Goal: Task Accomplishment & Management: Manage account settings

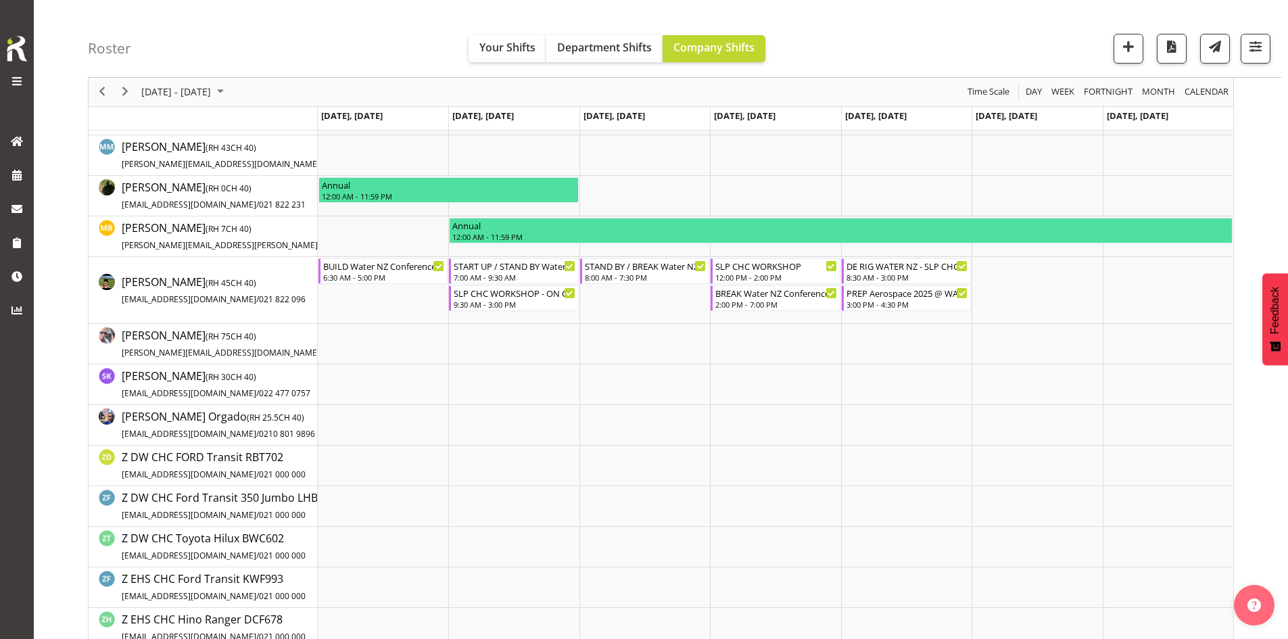
scroll to position [338, 0]
click at [1252, 48] on span "button" at bounding box center [1255, 47] width 18 height 18
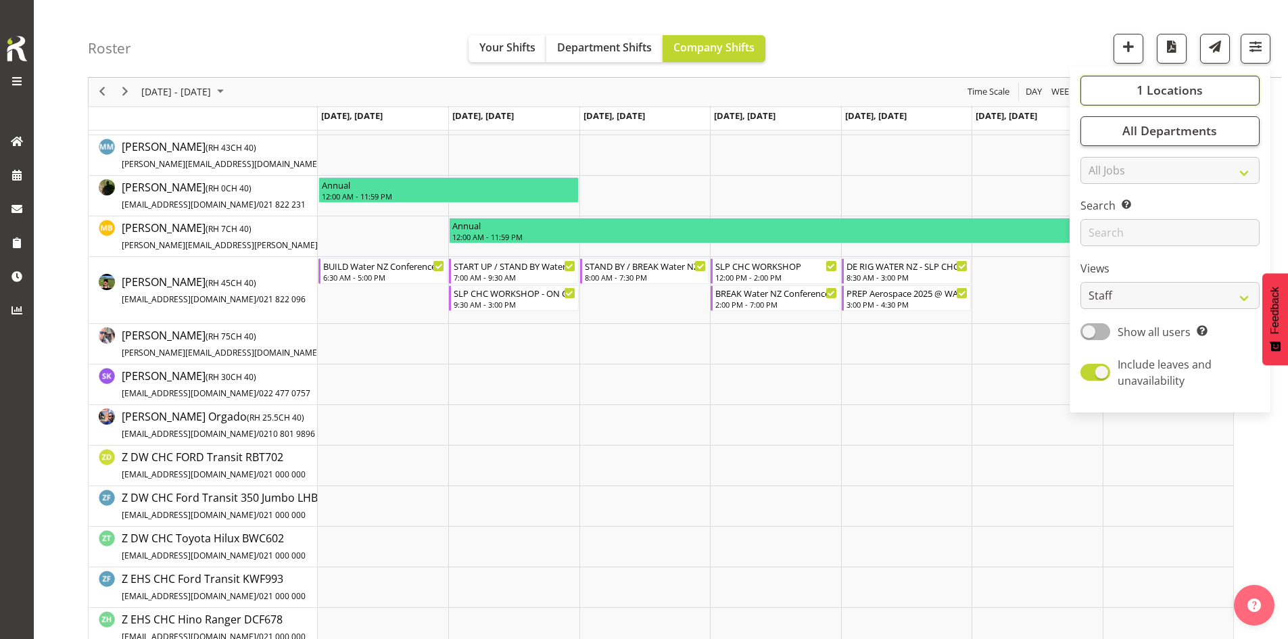
click at [1156, 97] on span "1 Locations" at bounding box center [1169, 90] width 66 height 16
click at [1107, 330] on span "SLP" at bounding box center [1112, 335] width 21 height 11
click at [1100, 331] on input "SLP" at bounding box center [1095, 335] width 9 height 9
checkbox input "true"
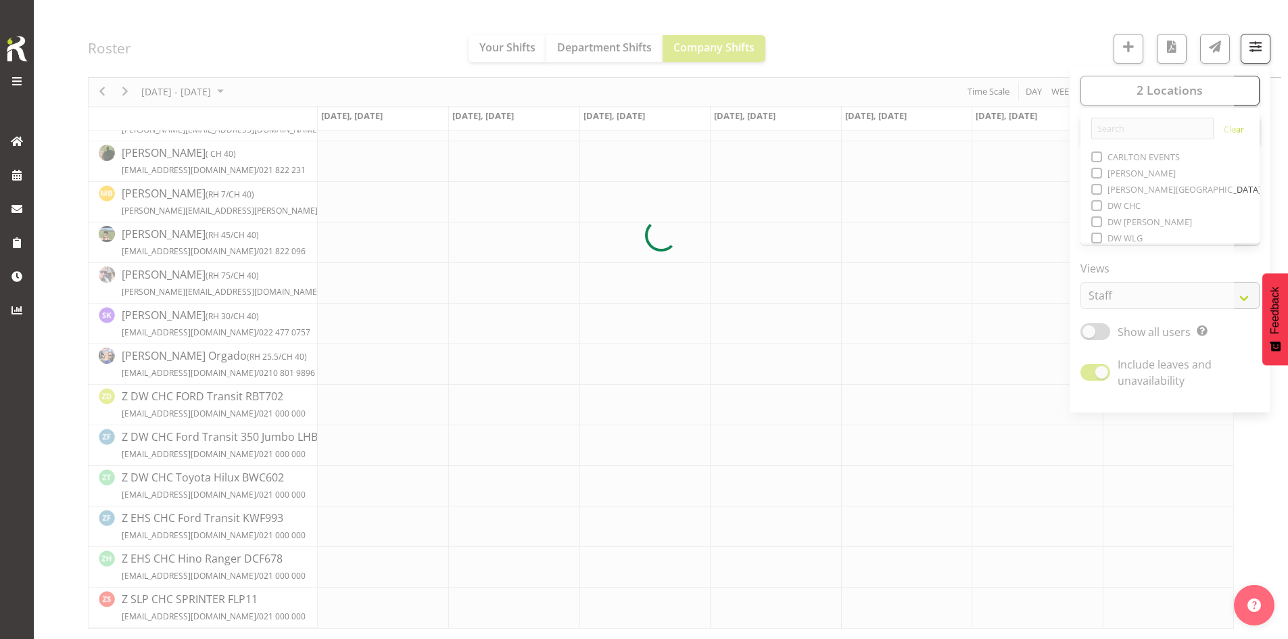
scroll to position [292, 0]
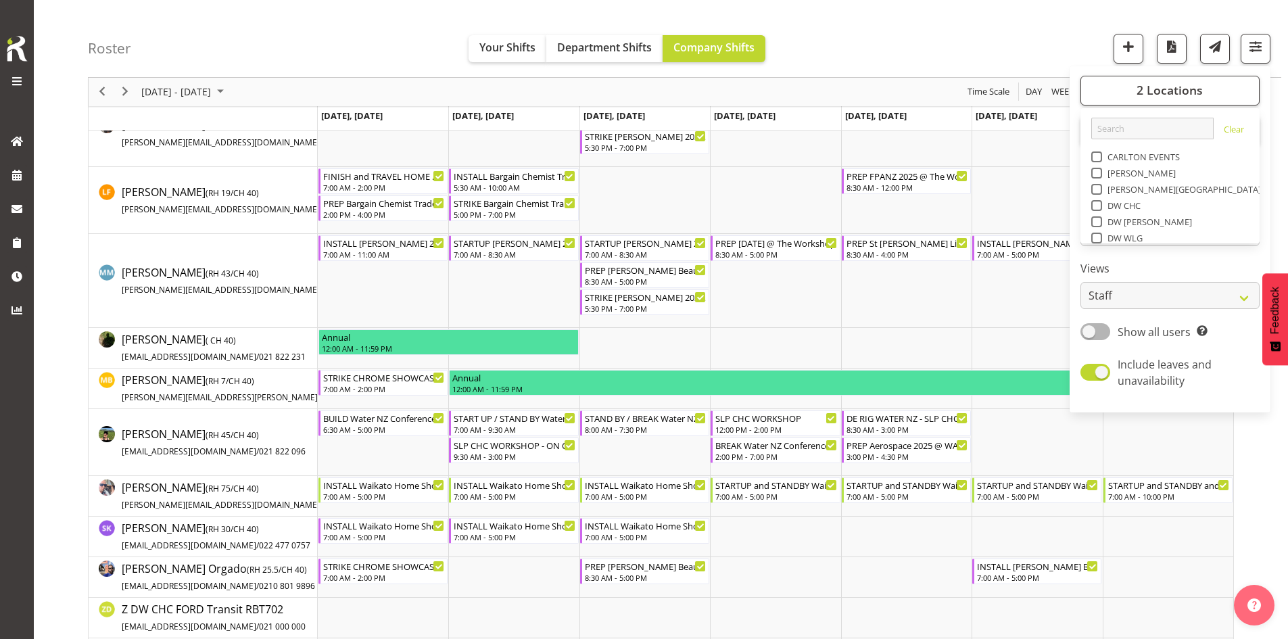
scroll to position [338, 0]
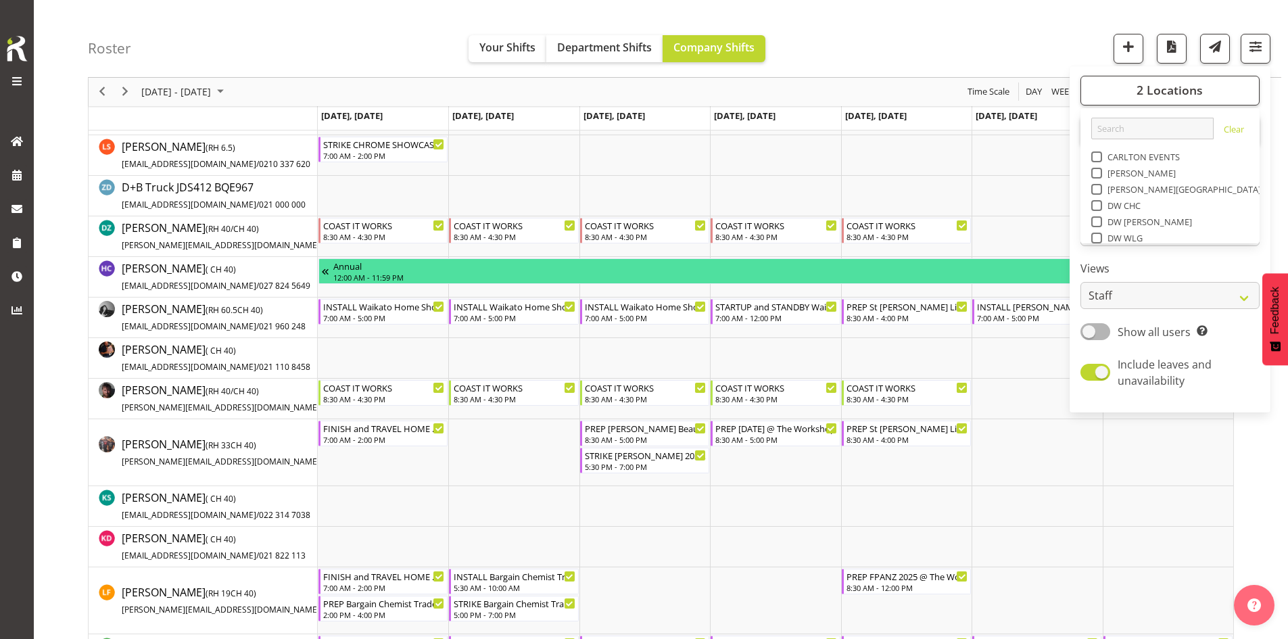
click at [212, 93] on span "Sep 29 - Oct 05, 2025" at bounding box center [176, 92] width 72 height 17
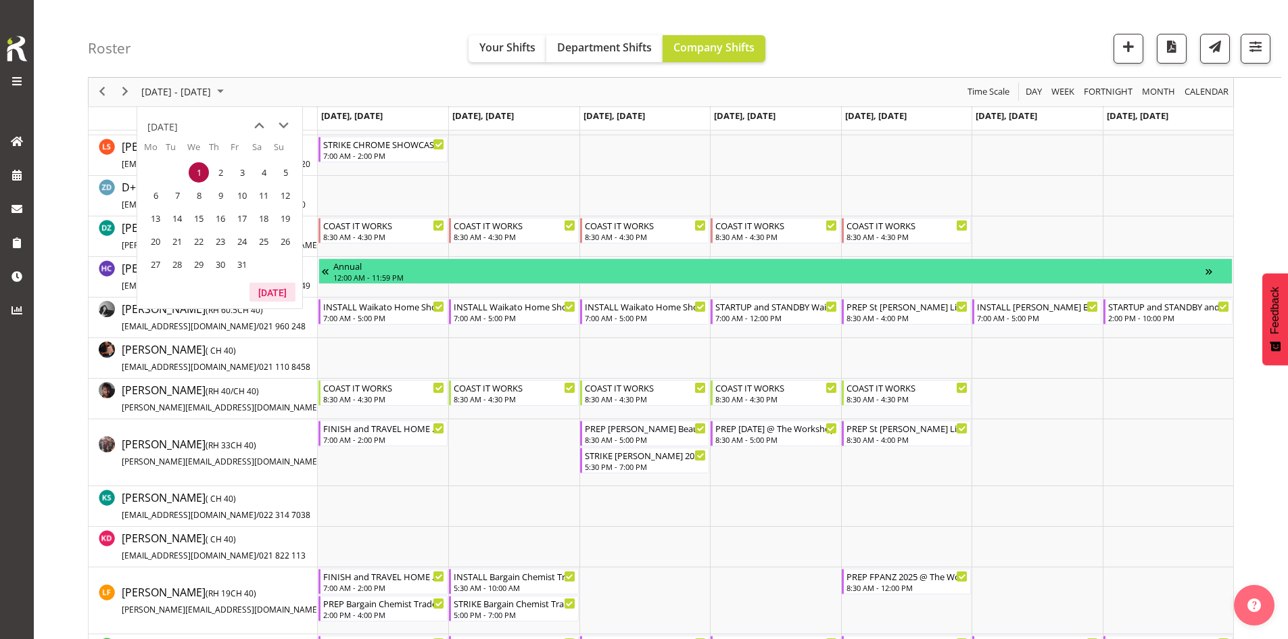
click at [268, 286] on button "[DATE]" at bounding box center [272, 292] width 46 height 19
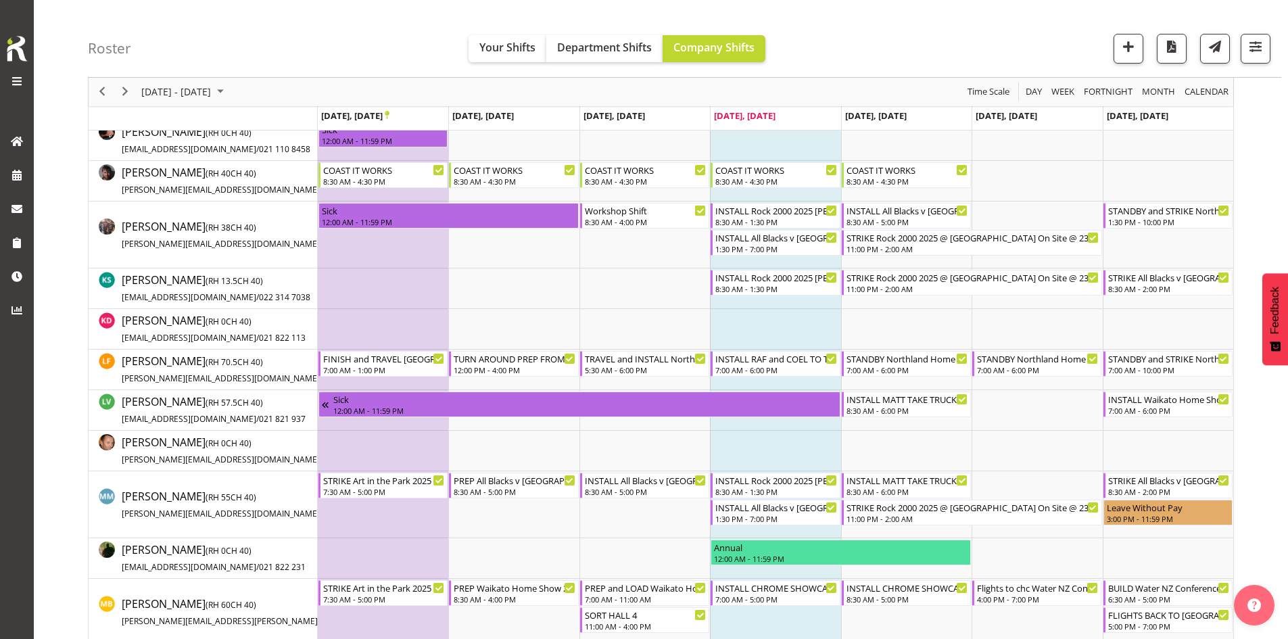
scroll to position [671, 0]
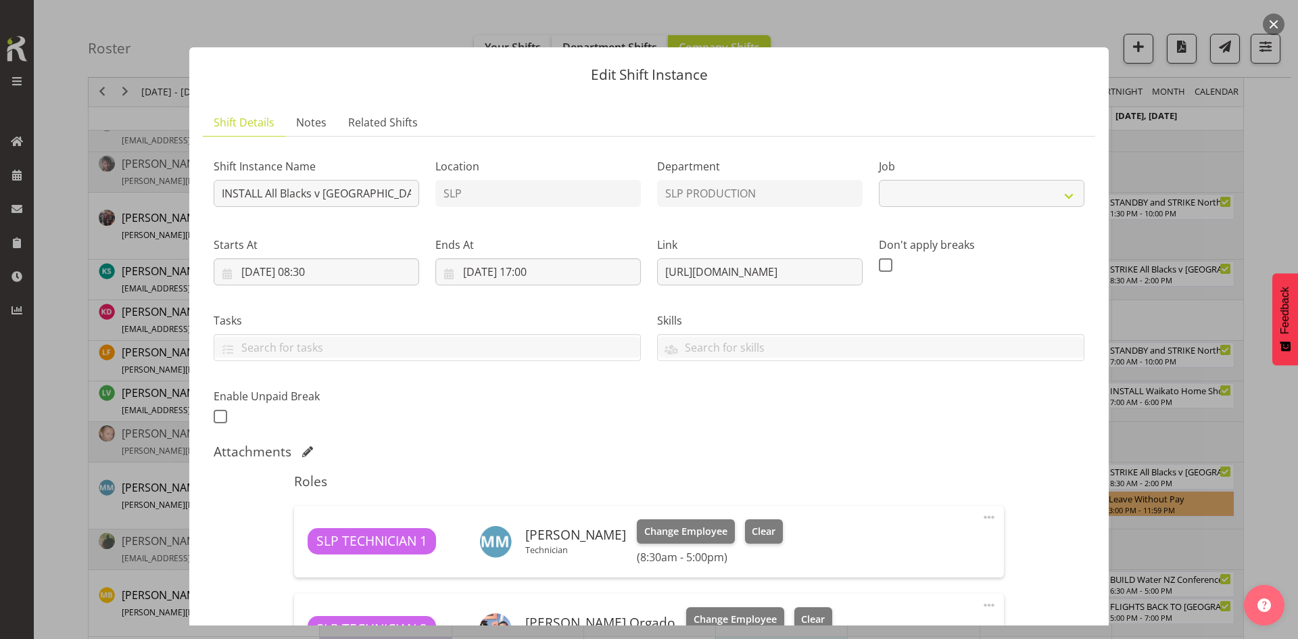
select select "10198"
click at [153, 326] on div at bounding box center [649, 319] width 1298 height 639
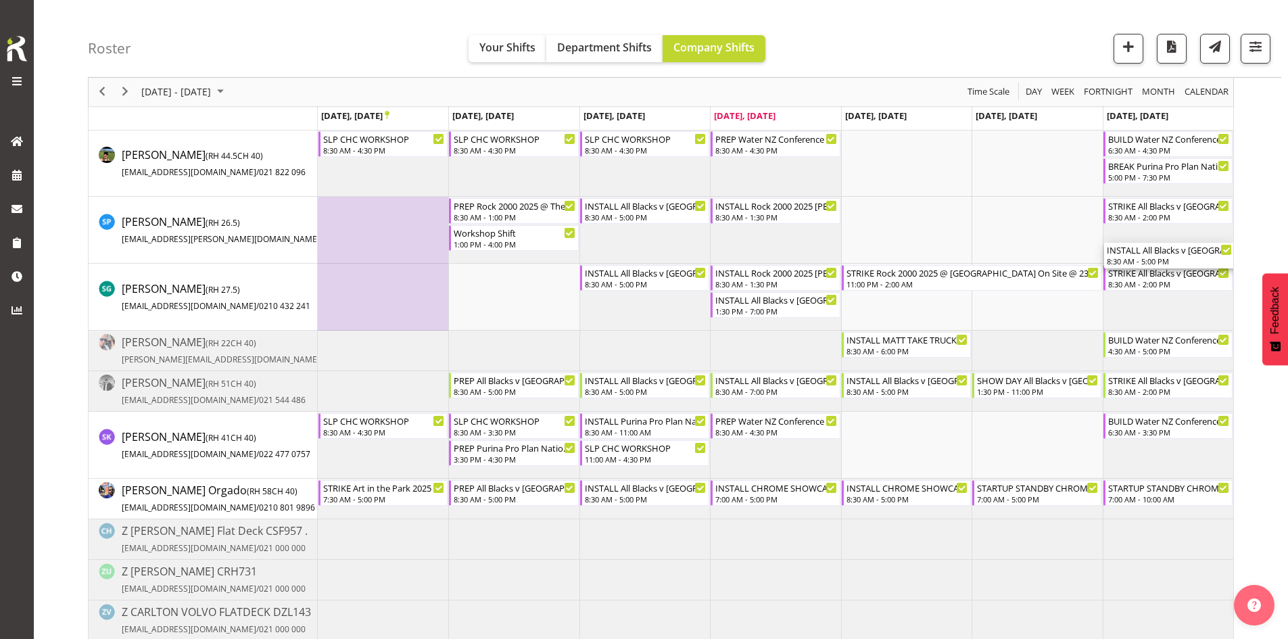
scroll to position [1282, 0]
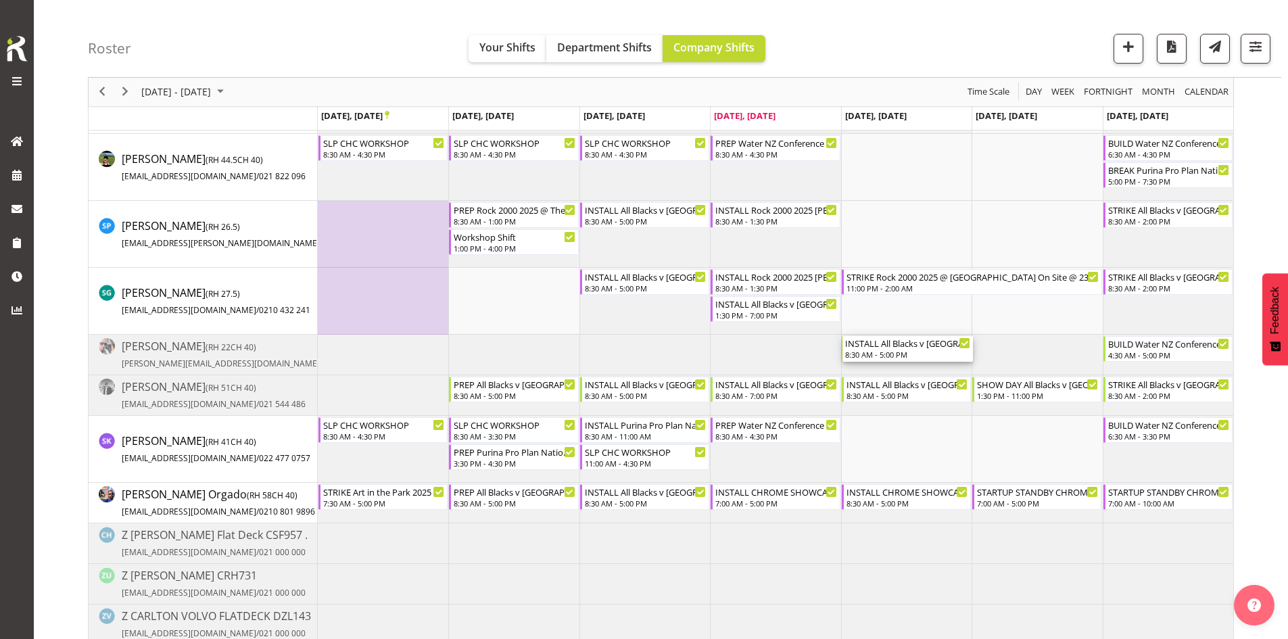
click at [901, 347] on div "INSTALL All Blacks v [GEOGRAPHIC_DATA] 2025 @ [GEOGRAPHIC_DATA] On Site @ 0900" at bounding box center [907, 343] width 125 height 14
click at [912, 341] on div "INSTALL All Blacks v [GEOGRAPHIC_DATA] 2025 @ [GEOGRAPHIC_DATA] On Site @ 0900" at bounding box center [907, 343] width 125 height 14
click at [933, 343] on div "INSTALL All Blacks v [GEOGRAPHIC_DATA] 2025 @ [GEOGRAPHIC_DATA] On Site @ 0900" at bounding box center [907, 343] width 125 height 14
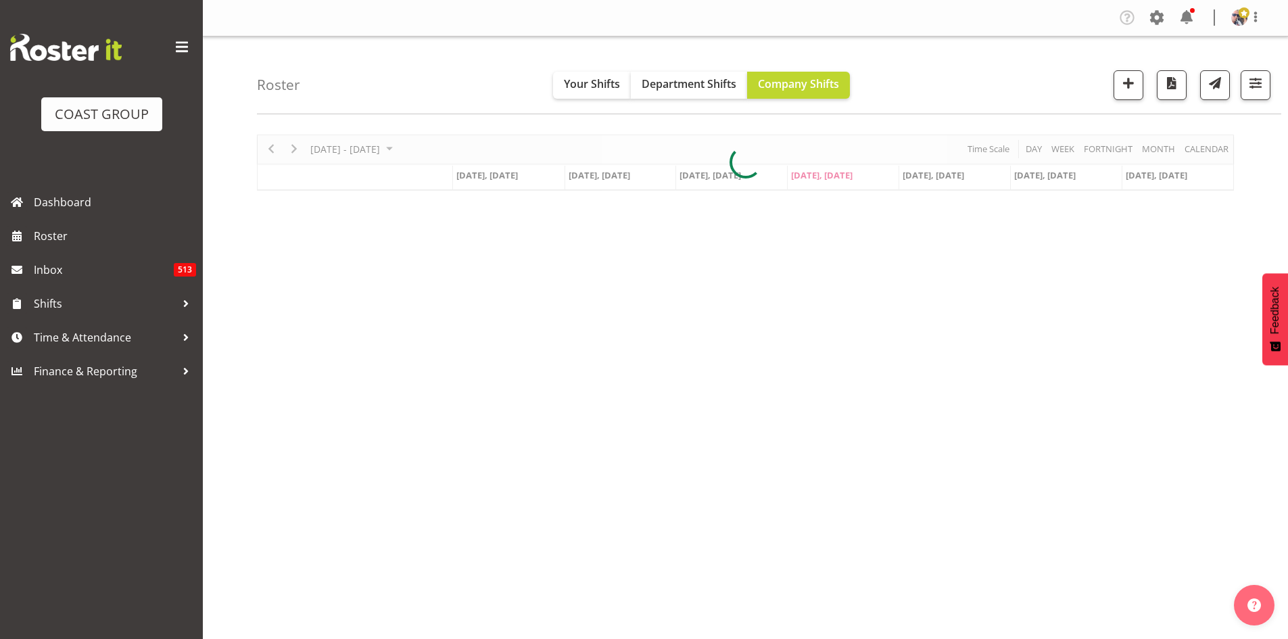
click at [184, 44] on span at bounding box center [182, 47] width 22 height 22
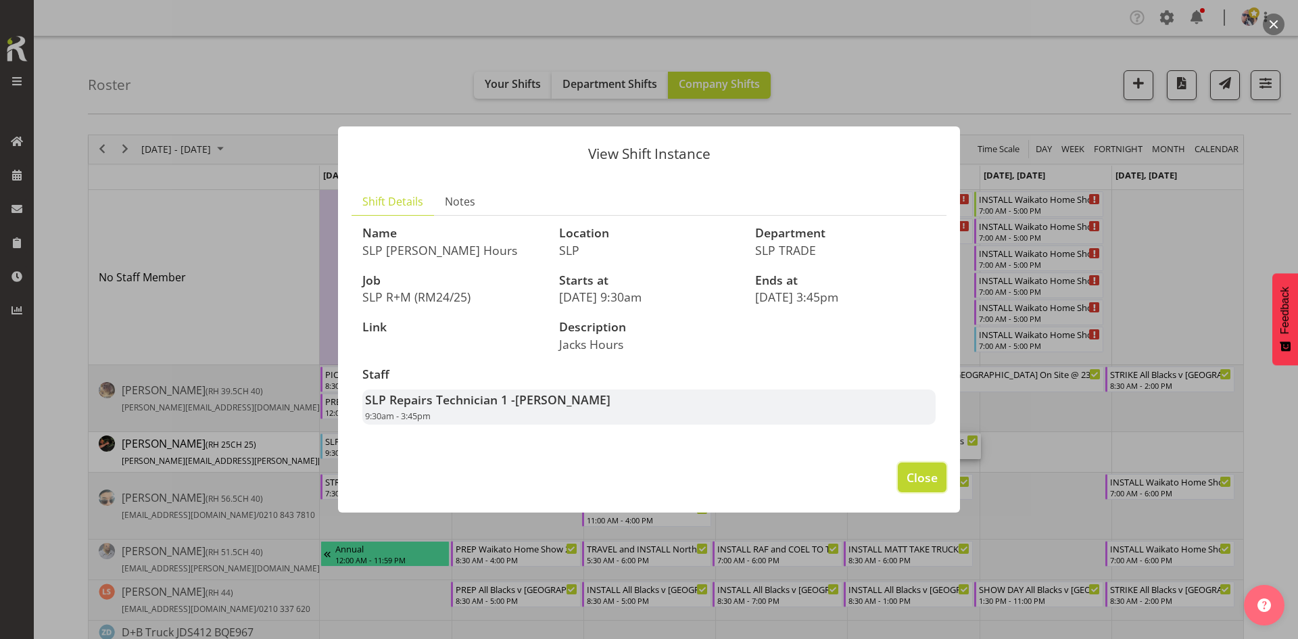
click at [921, 487] on button "Close" at bounding box center [922, 477] width 49 height 30
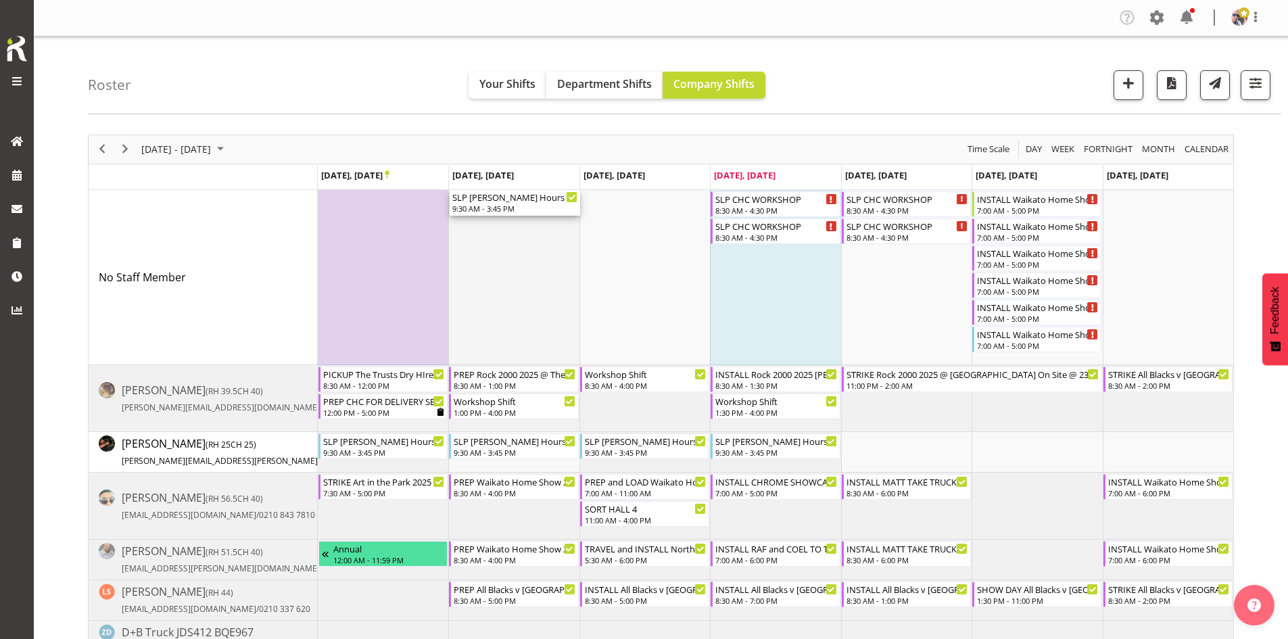
click at [562, 240] on td "Timeline Week of September 25, 2025" at bounding box center [513, 277] width 130 height 175
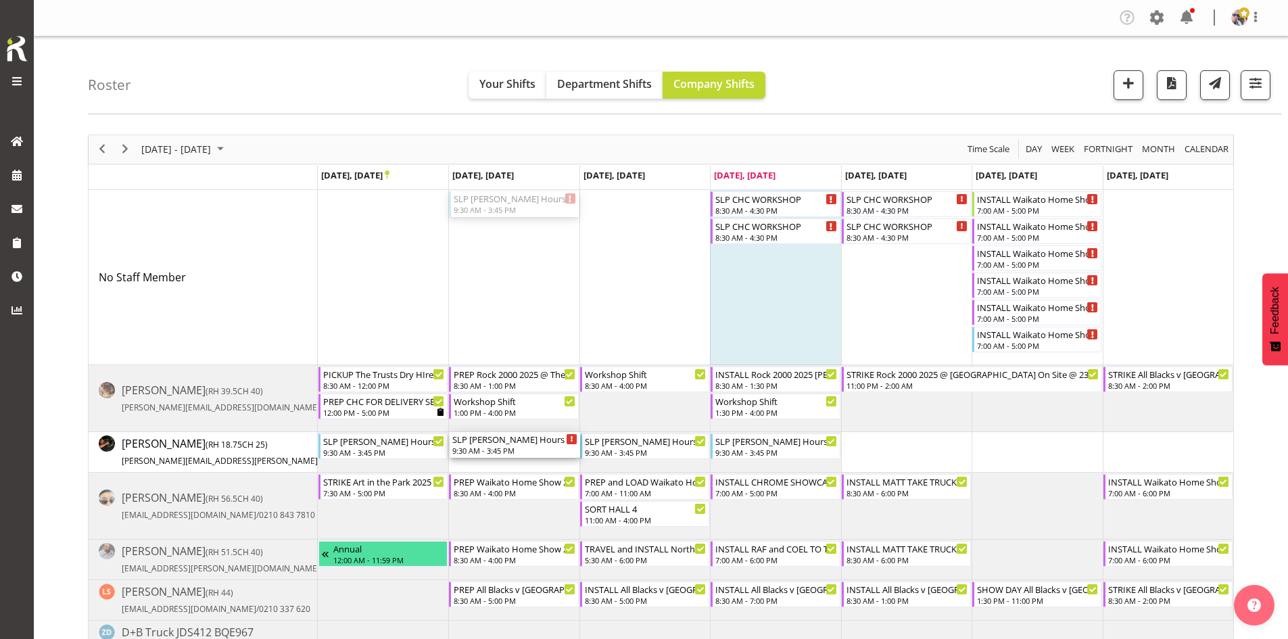
drag, startPoint x: 510, startPoint y: 196, endPoint x: 508, endPoint y: 477, distance: 281.2
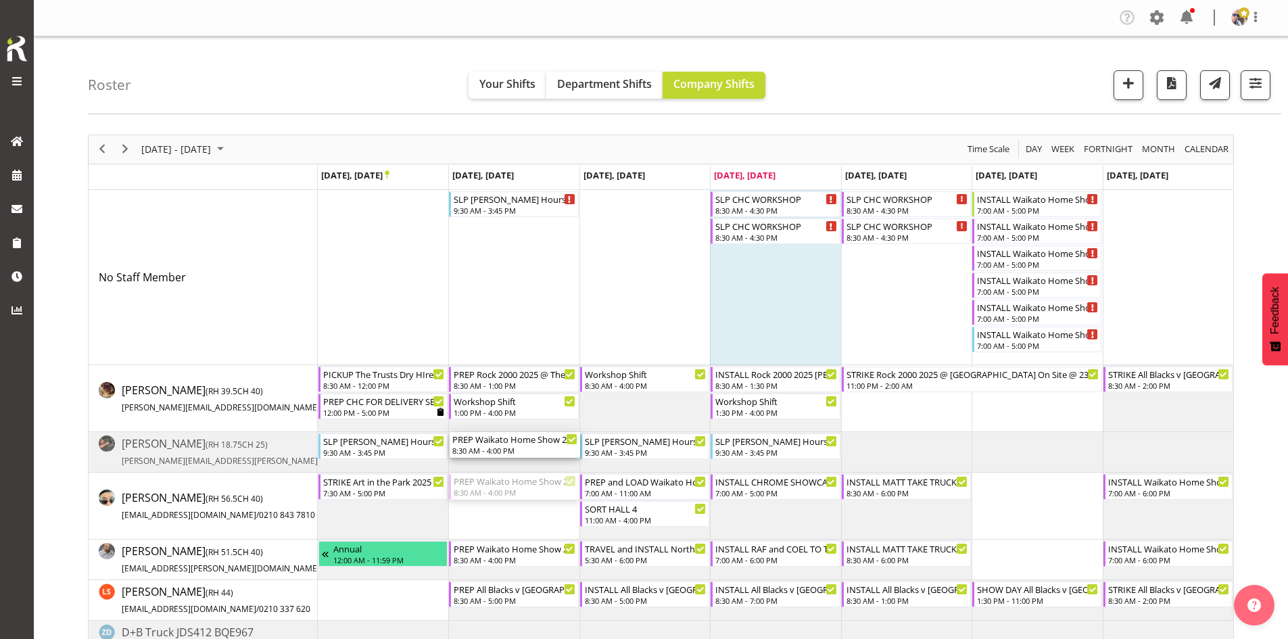
drag, startPoint x: 508, startPoint y: 477, endPoint x: 510, endPoint y: 462, distance: 15.0
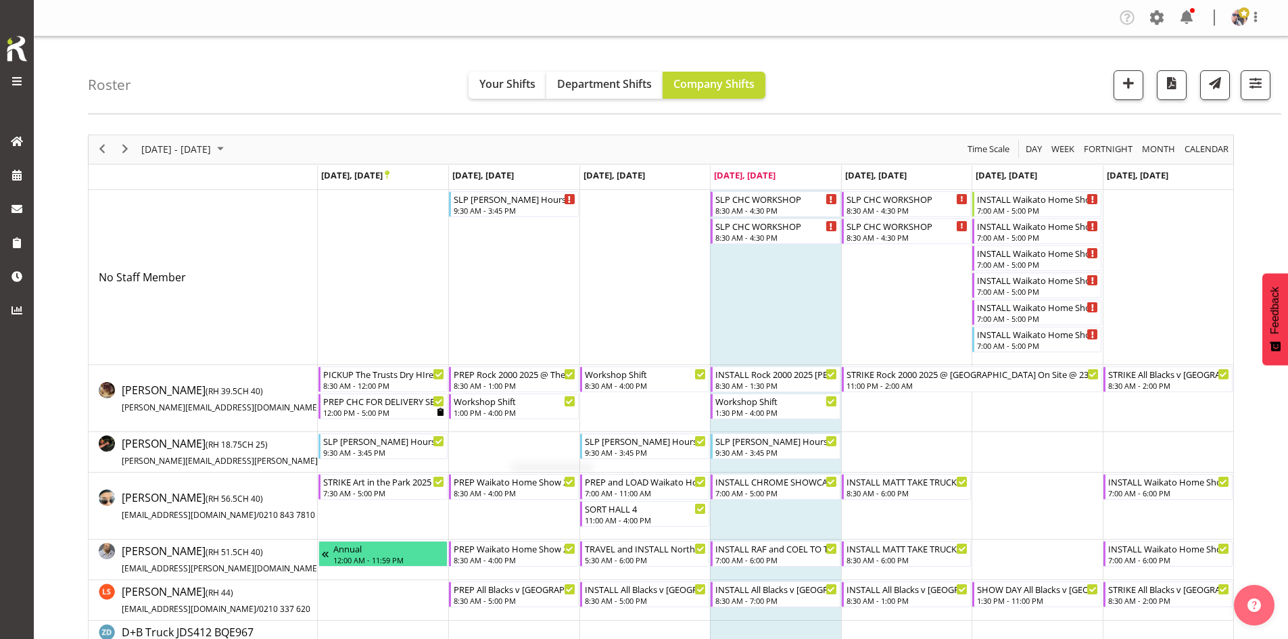
click at [510, 462] on td "Timeline Week of September 25, 2025" at bounding box center [513, 452] width 130 height 41
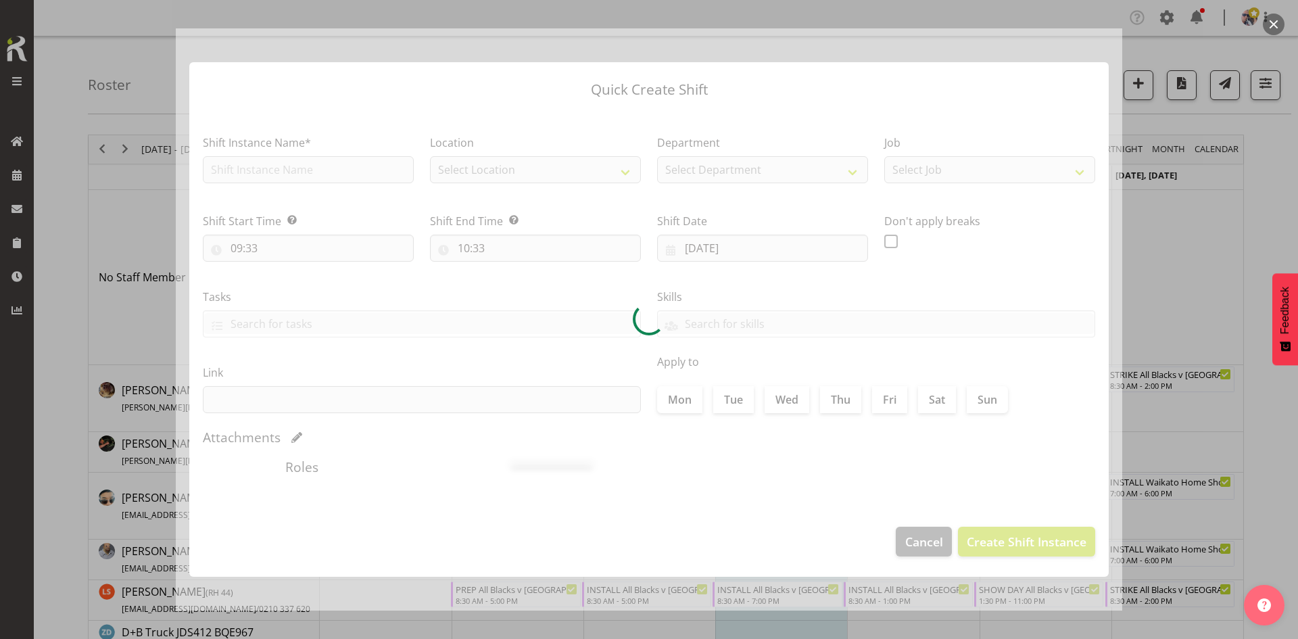
type input "[DATE]"
checkbox input "true"
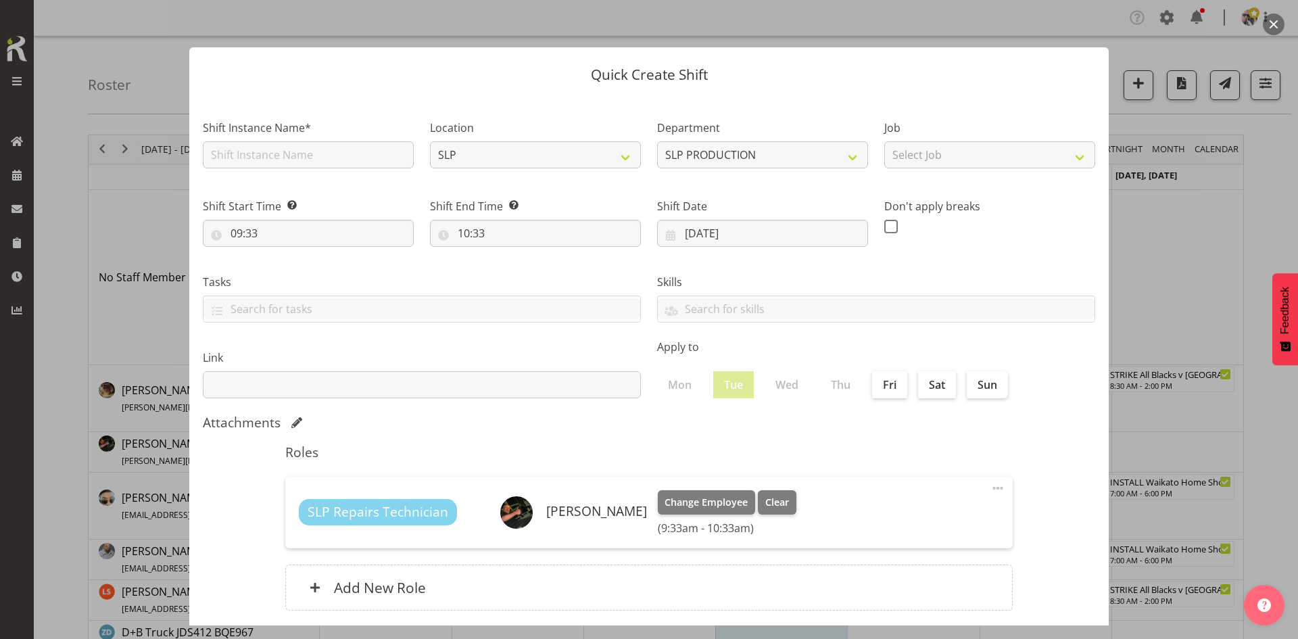
click at [1275, 30] on button "button" at bounding box center [1274, 25] width 22 height 22
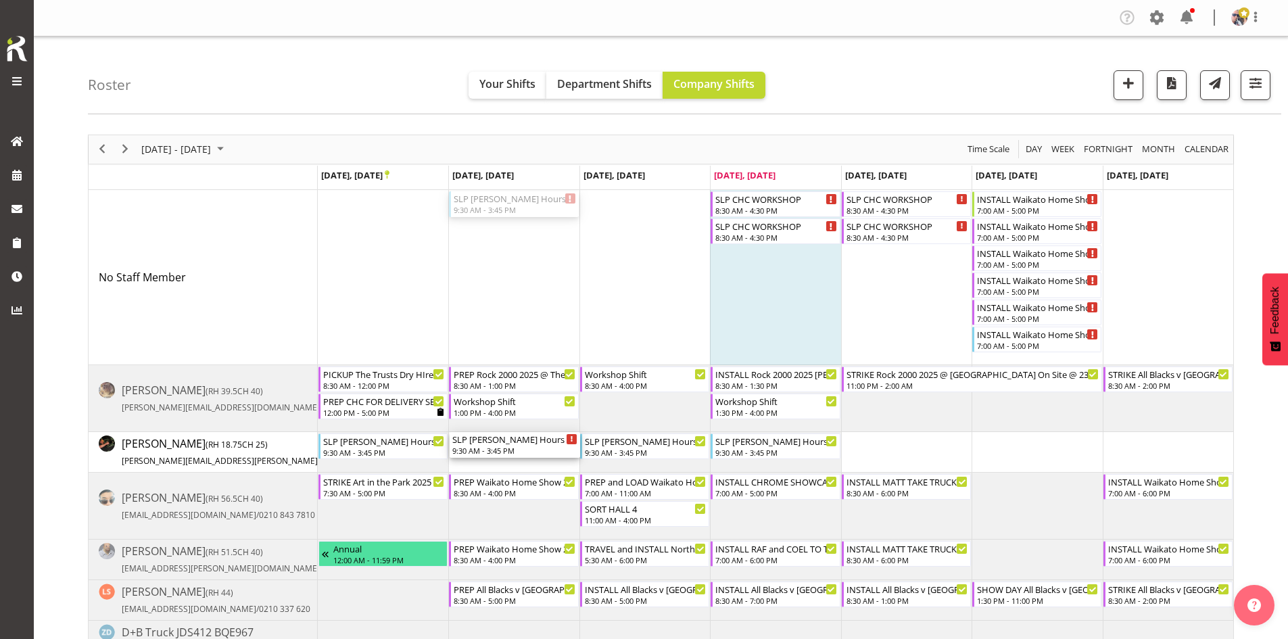
drag, startPoint x: 501, startPoint y: 210, endPoint x: 489, endPoint y: 438, distance: 228.8
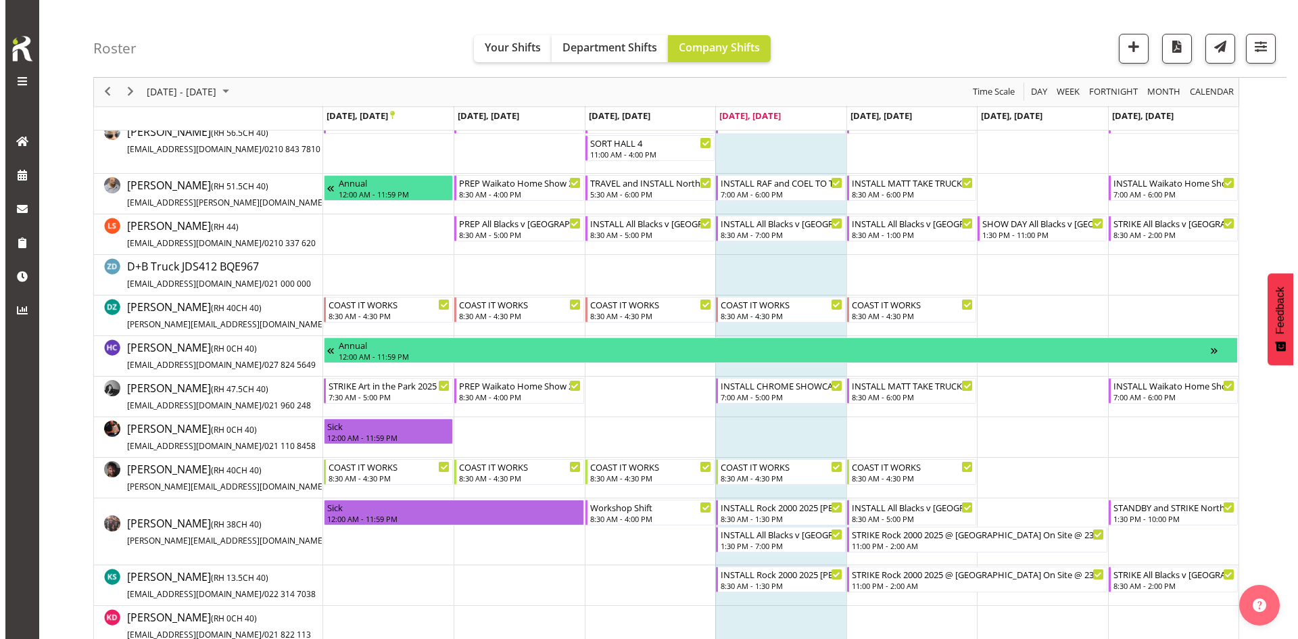
scroll to position [401, 0]
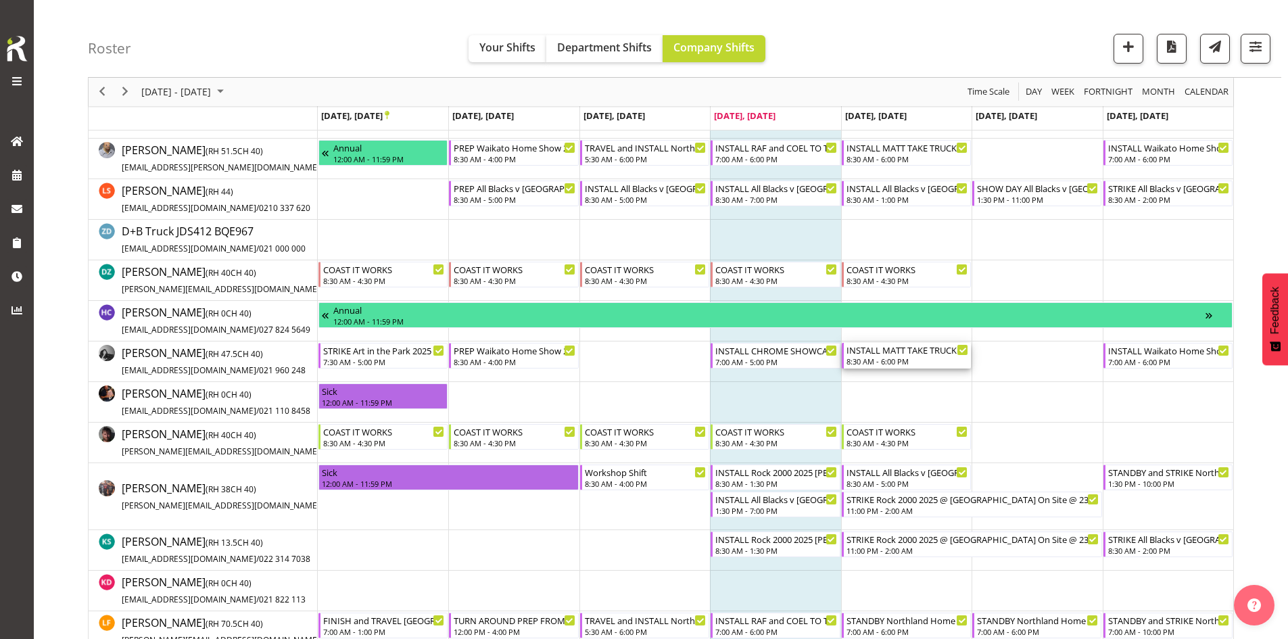
click at [901, 358] on div "8:30 AM - 6:00 PM" at bounding box center [907, 361] width 122 height 11
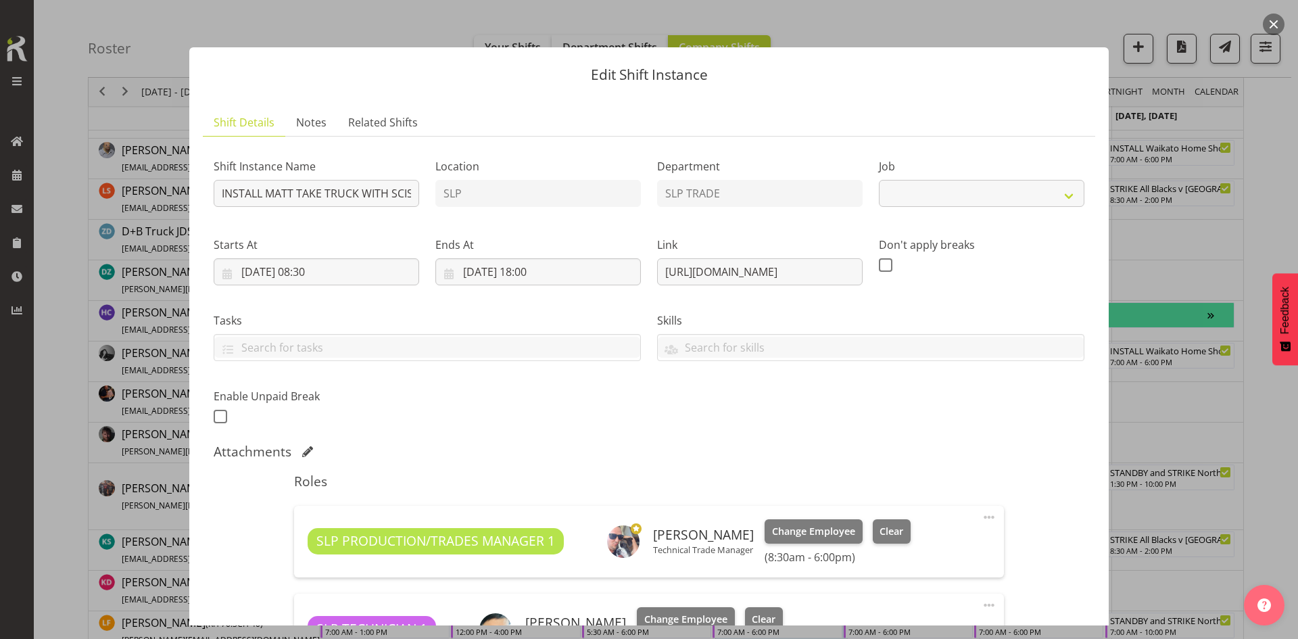
select select "9156"
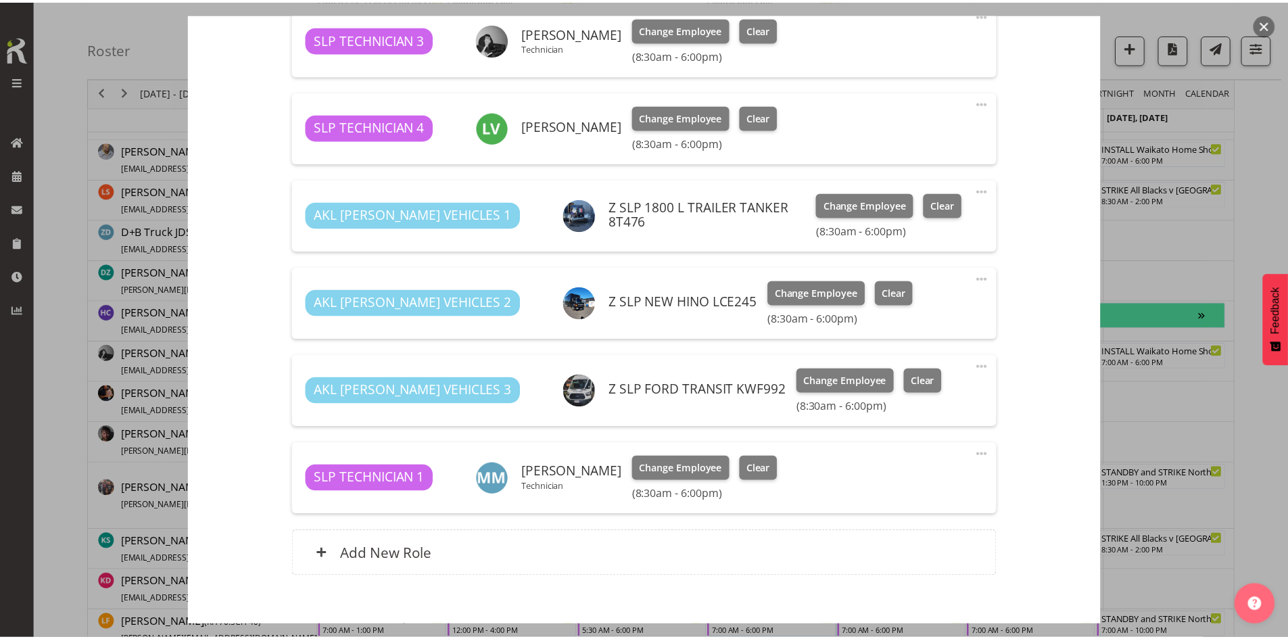
scroll to position [773, 0]
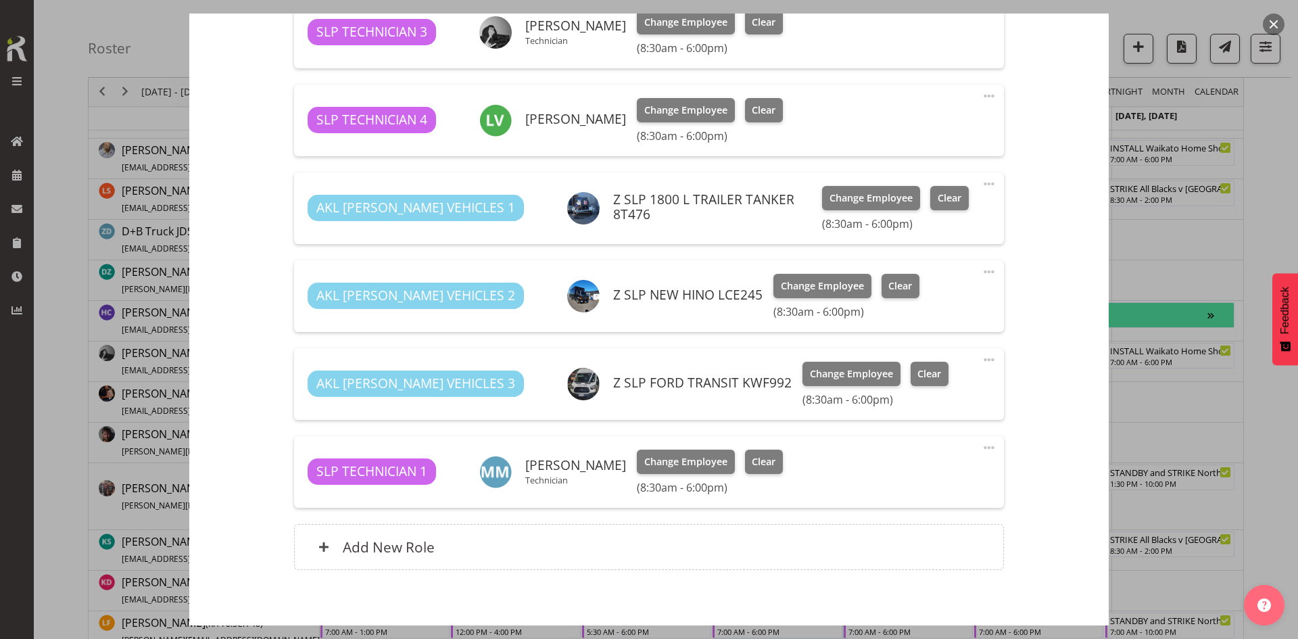
click at [981, 449] on span at bounding box center [989, 447] width 16 height 16
click at [891, 479] on link "Edit" at bounding box center [932, 477] width 130 height 24
select select "8"
select select "2025"
select select "8"
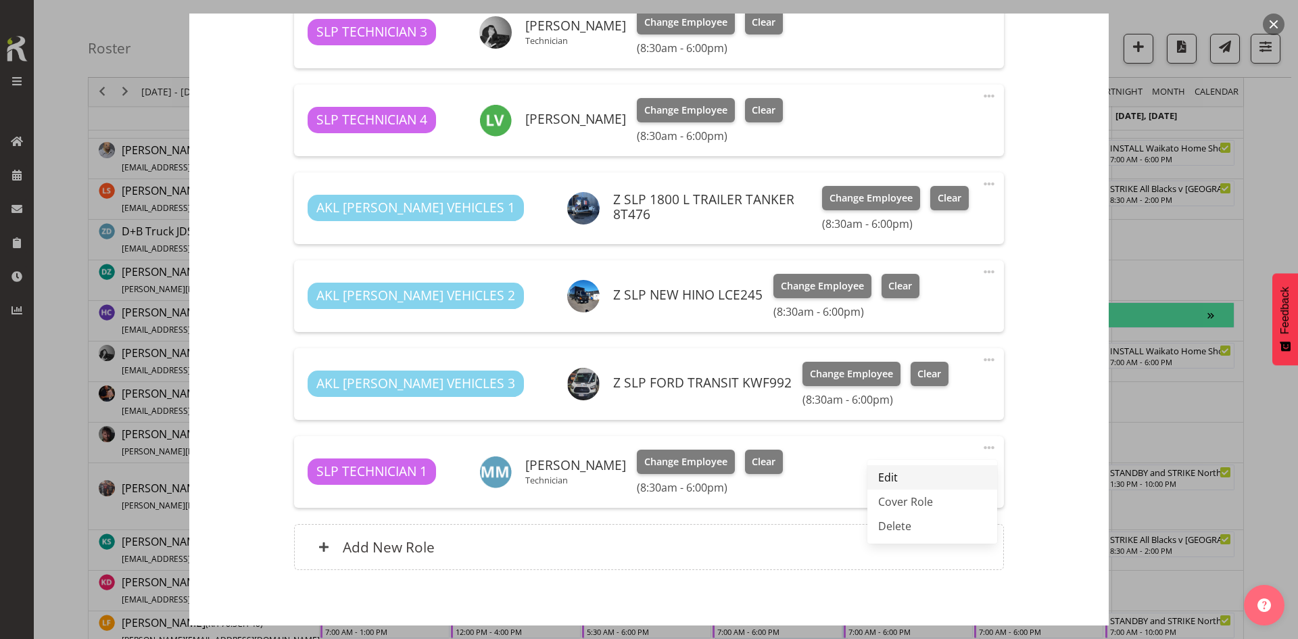
select select "30"
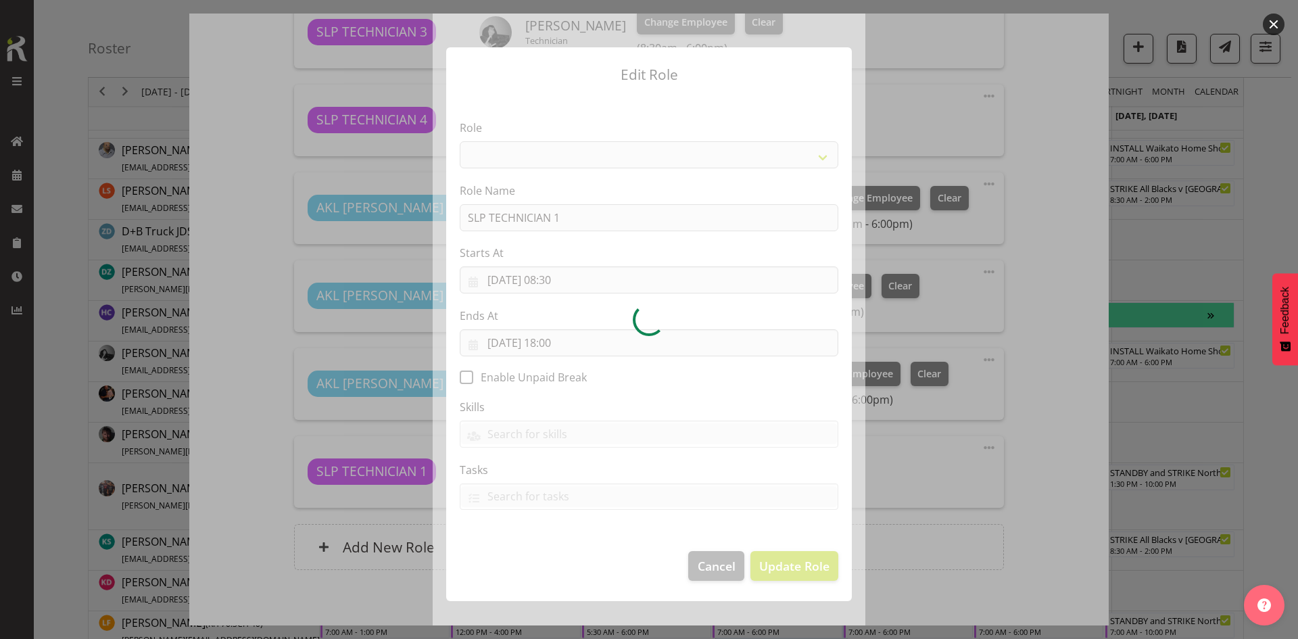
select select "123"
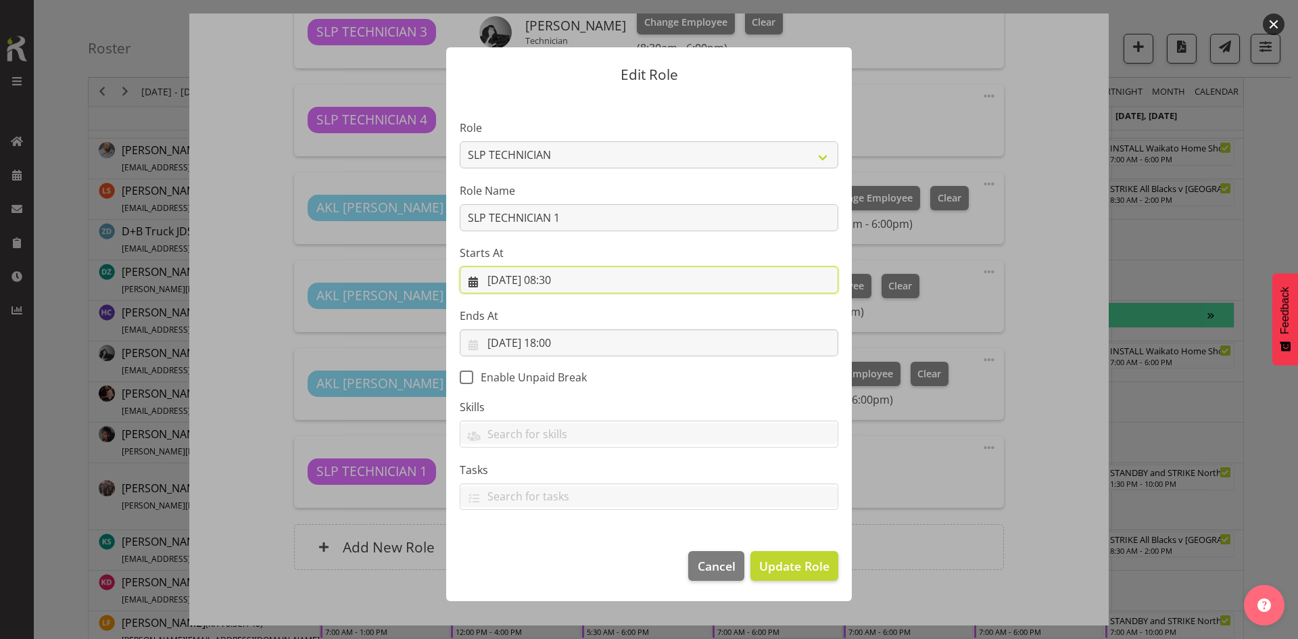
click at [567, 276] on input "[DATE] 08:30" at bounding box center [649, 279] width 379 height 27
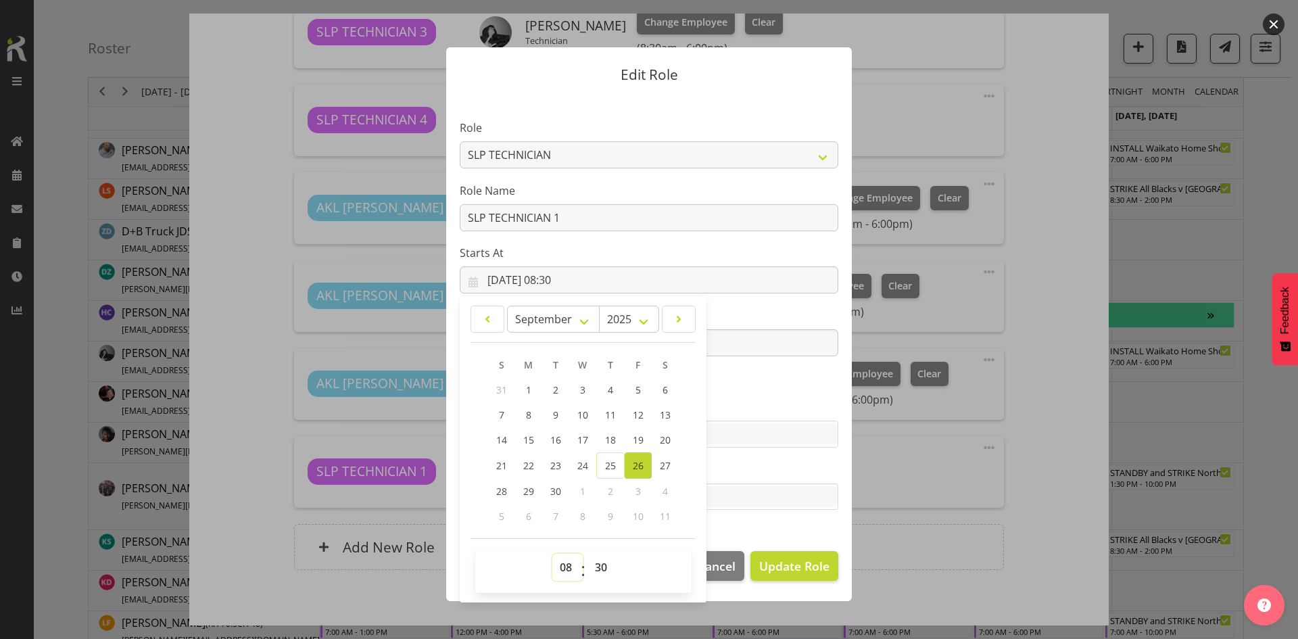
click at [566, 562] on select "00 01 02 03 04 05 06 07 08 09 10 11 12 13 14 15 16 17 18 19 20 21 22 23" at bounding box center [567, 567] width 30 height 27
select select "7"
click at [552, 554] on select "00 01 02 03 04 05 06 07 08 09 10 11 12 13 14 15 16 17 18 19 20 21 22 23" at bounding box center [567, 567] width 30 height 27
type input "[DATE] 07:30"
click at [600, 571] on select "00 01 02 03 04 05 06 07 08 09 10 11 12 13 14 15 16 17 18 19 20 21 22 23 24 25 2…" at bounding box center [602, 567] width 30 height 27
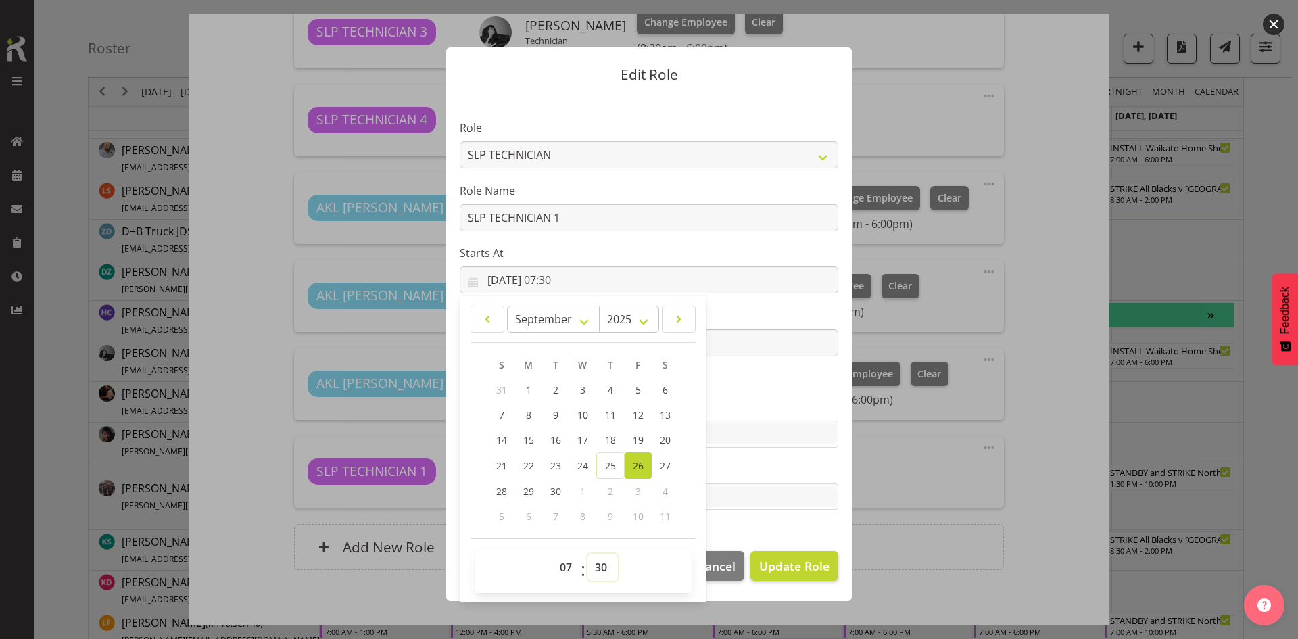
select select "0"
click at [587, 554] on select "00 01 02 03 04 05 06 07 08 09 10 11 12 13 14 15 16 17 18 19 20 21 22 23 24 25 2…" at bounding box center [602, 567] width 30 height 27
type input "[DATE] 07:00"
click at [787, 566] on span "Update Role" at bounding box center [794, 566] width 70 height 18
select select
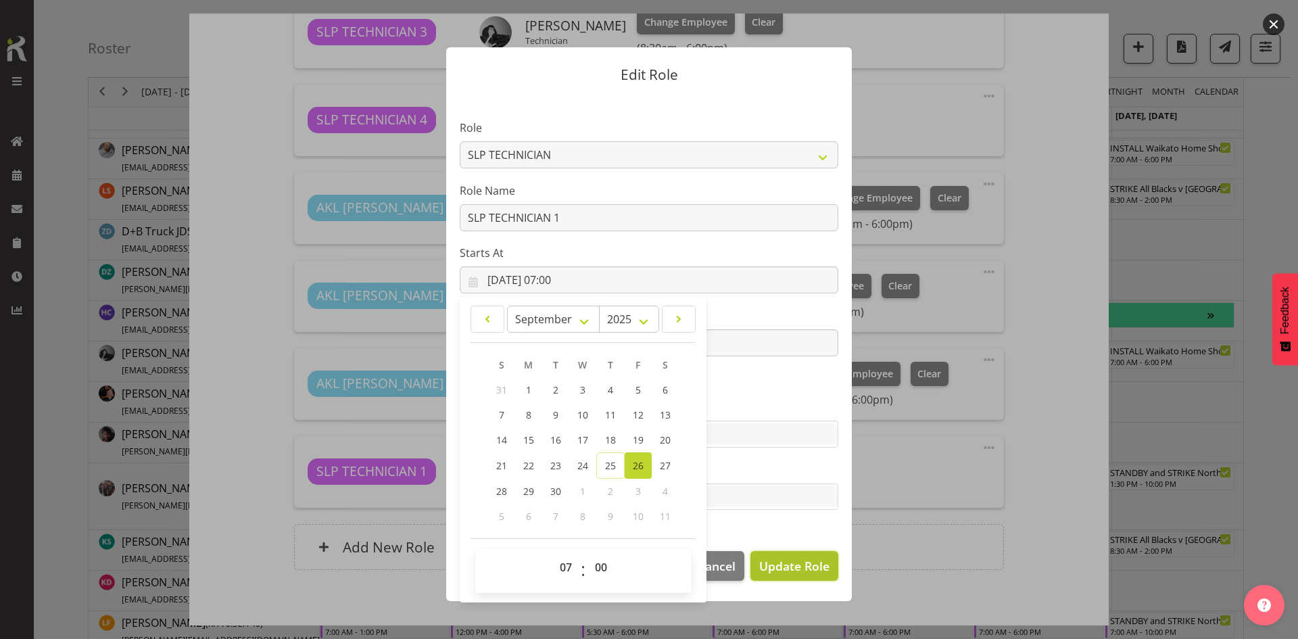
select select
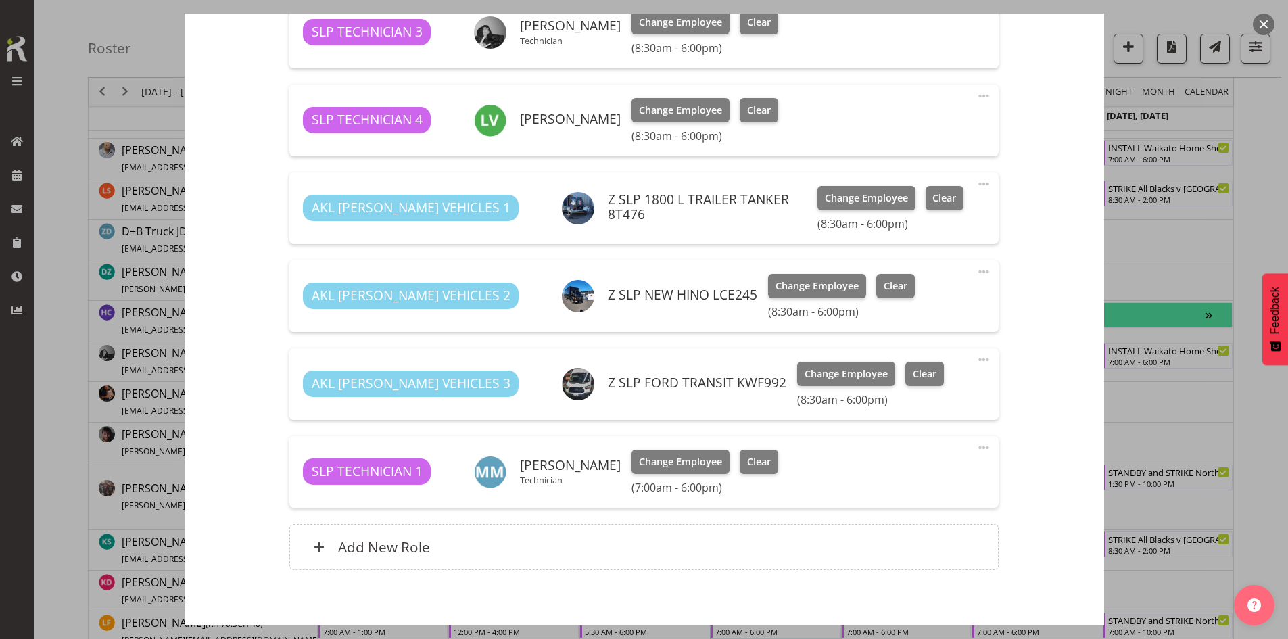
scroll to position [837, 0]
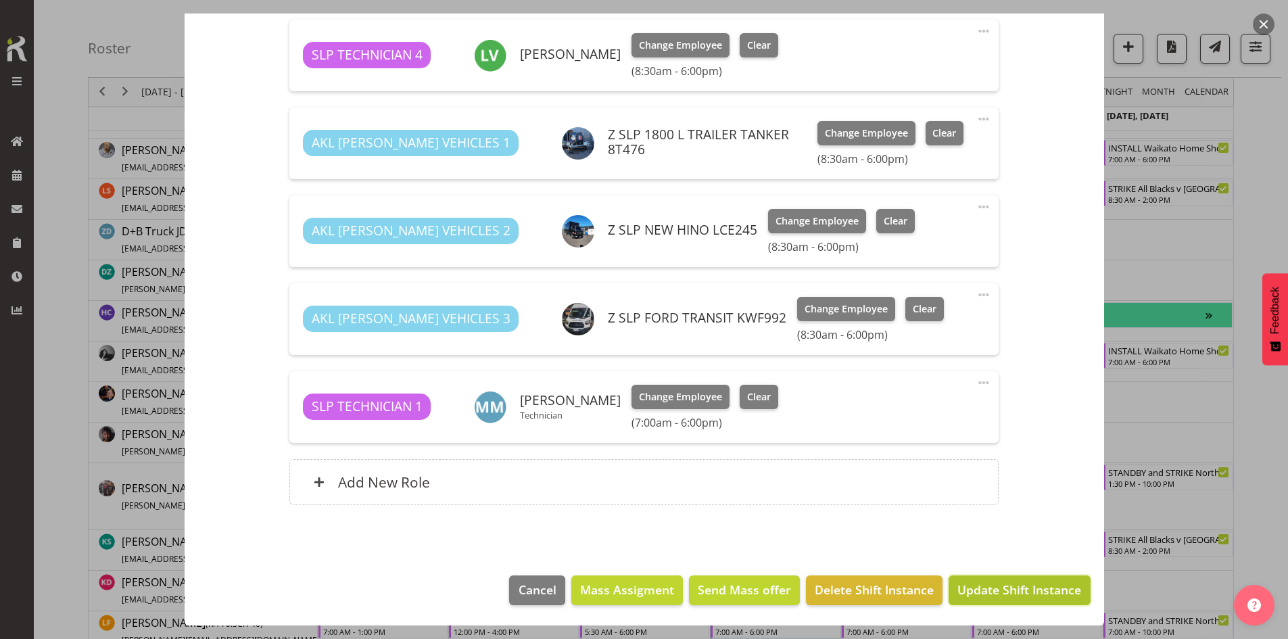
click at [1000, 587] on span "Update Shift Instance" at bounding box center [1019, 590] width 124 height 18
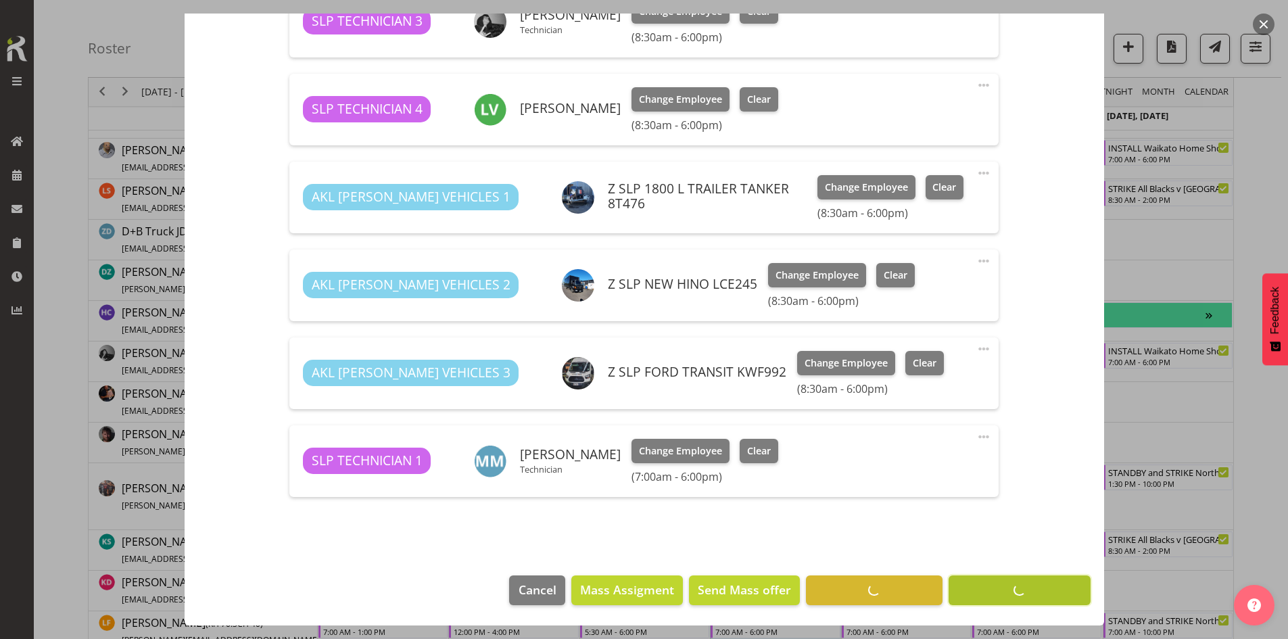
scroll to position [783, 0]
